Goal: Transaction & Acquisition: Subscribe to service/newsletter

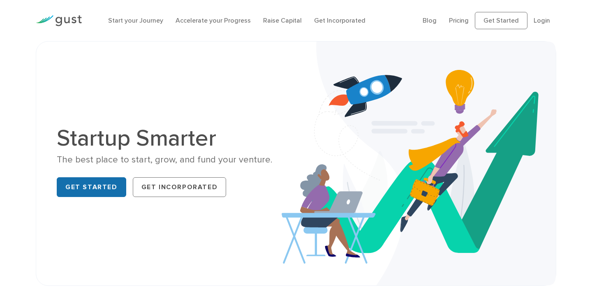
click at [99, 188] on link "Get Started" at bounding box center [91, 187] width 69 height 20
click at [463, 21] on link "Pricing" at bounding box center [459, 20] width 20 height 8
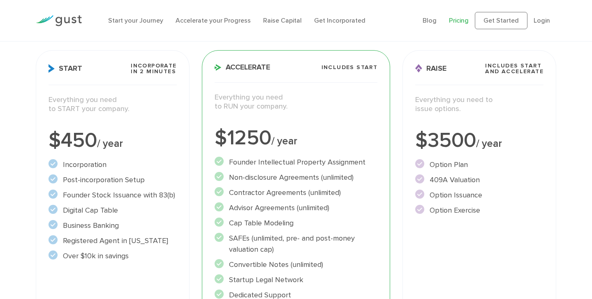
scroll to position [108, 0]
drag, startPoint x: 158, startPoint y: 144, endPoint x: 41, endPoint y: 143, distance: 117.1
click at [41, 143] on div "Start Incorporate in 2 Minutes Everything you need to START your company. $450 …" at bounding box center [113, 218] width 154 height 337
copy div "$450 / year"
